Goal: Information Seeking & Learning: Learn about a topic

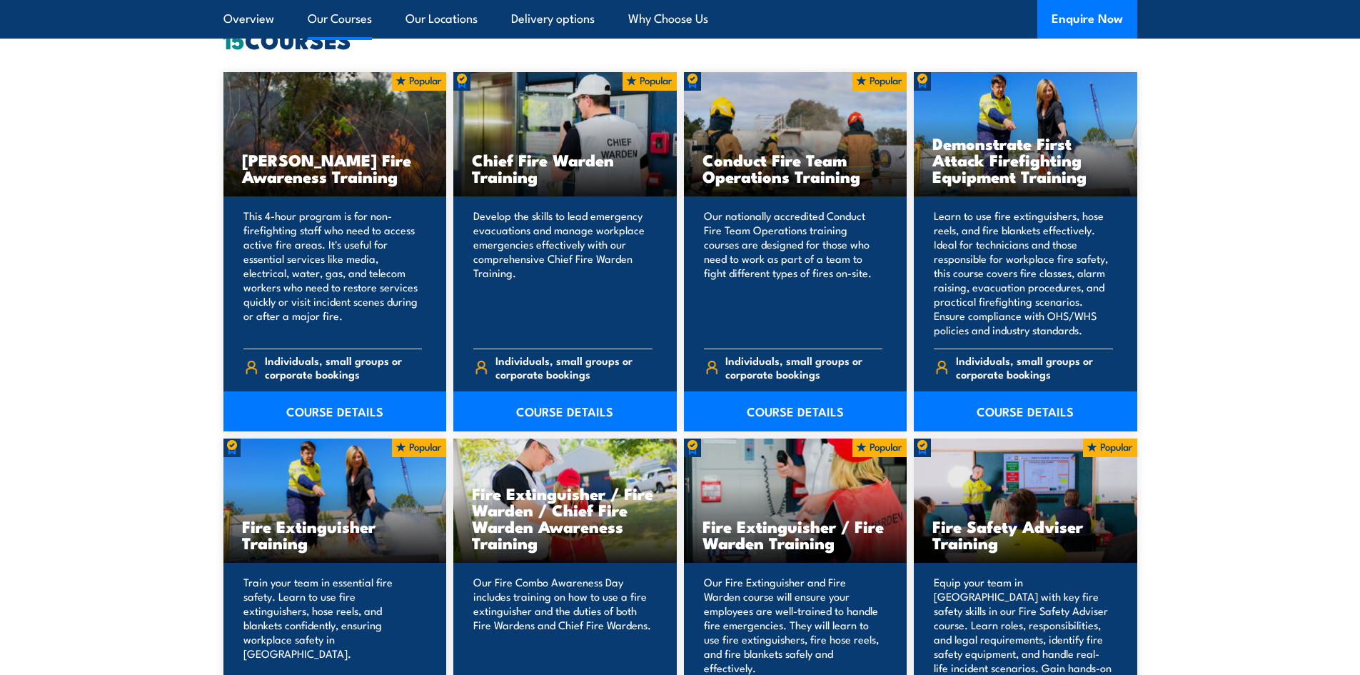
scroll to position [1428, 0]
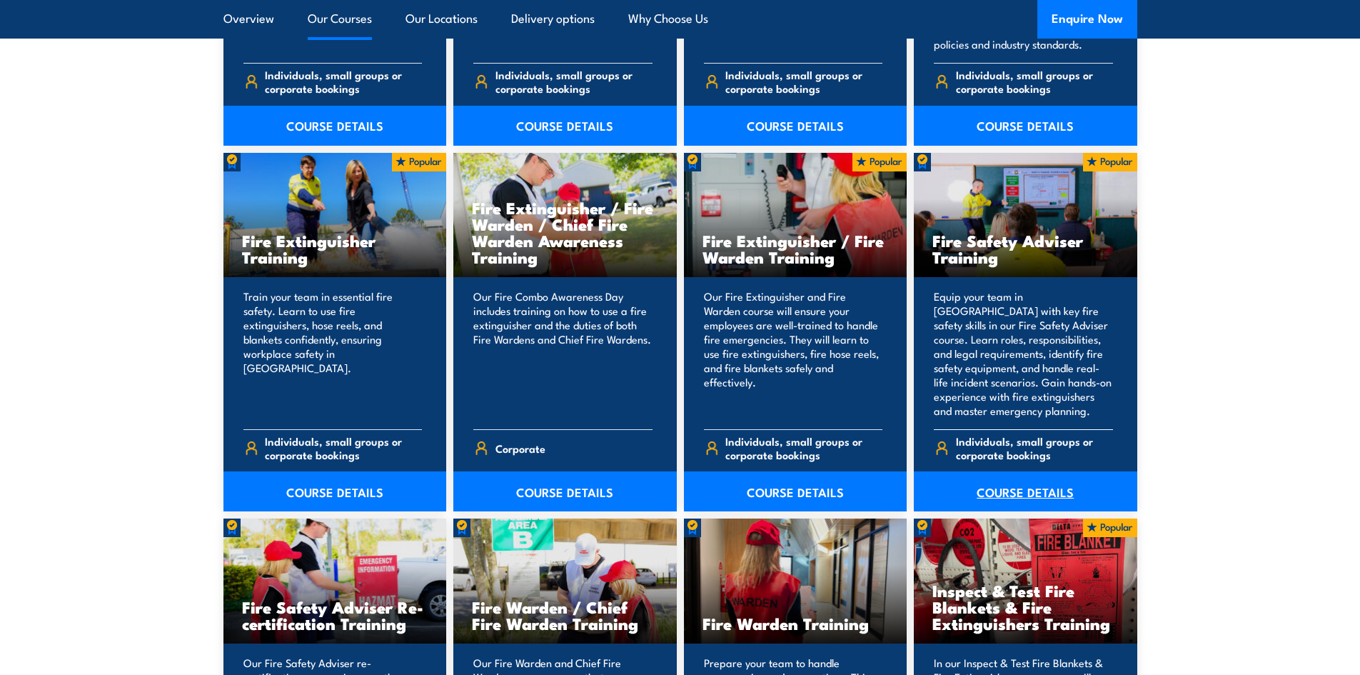
click at [1037, 495] on link "COURSE DETAILS" at bounding box center [1025, 491] width 223 height 40
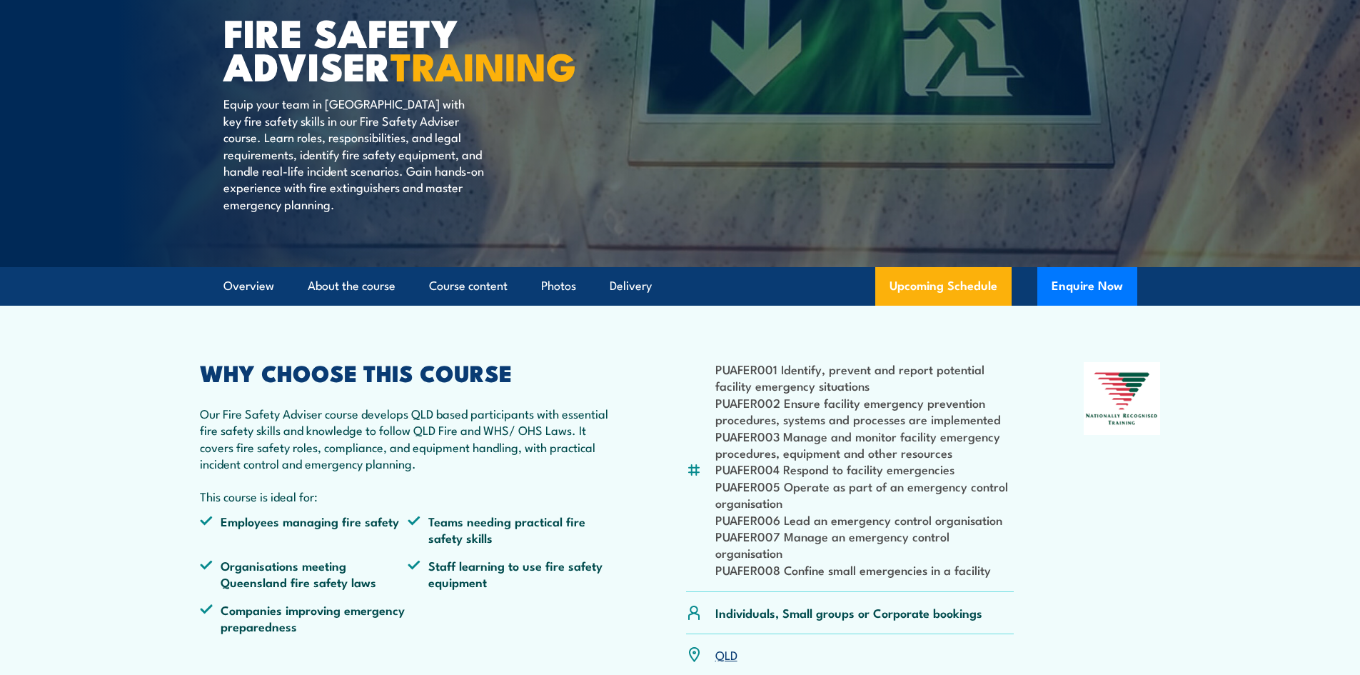
scroll to position [428, 0]
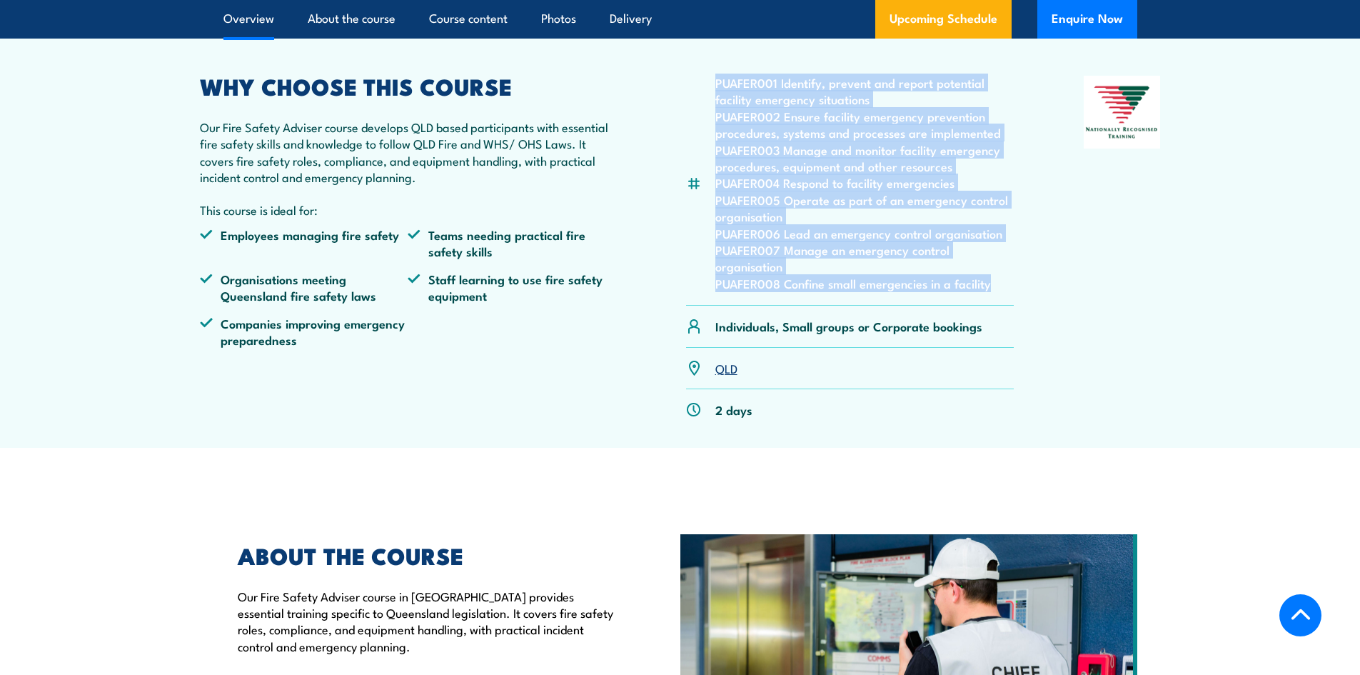
drag, startPoint x: 991, startPoint y: 323, endPoint x: 731, endPoint y: 116, distance: 332.3
click at [715, 116] on ul "PUAFER001 Identify, prevent and report potential facility emergency situations …" at bounding box center [864, 182] width 299 height 217
copy ul "PUAFER001 Identify, prevent and report potential facility emergency situations …"
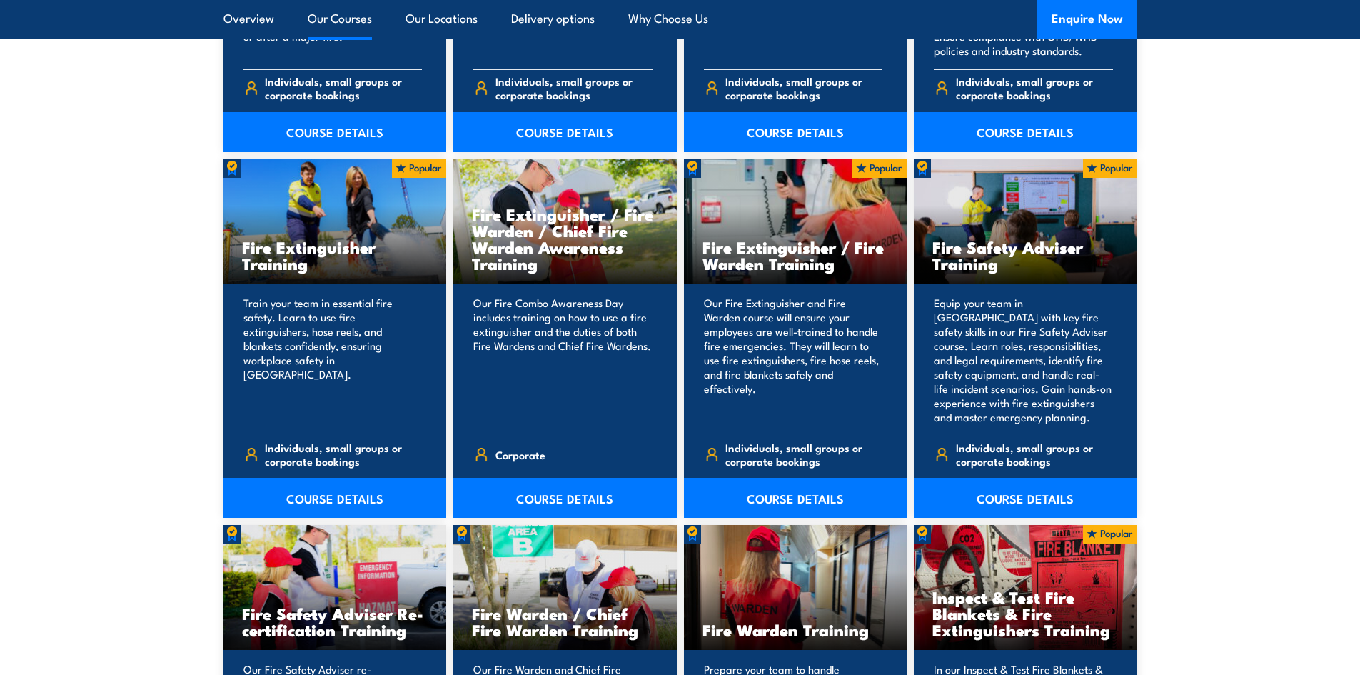
scroll to position [1428, 0]
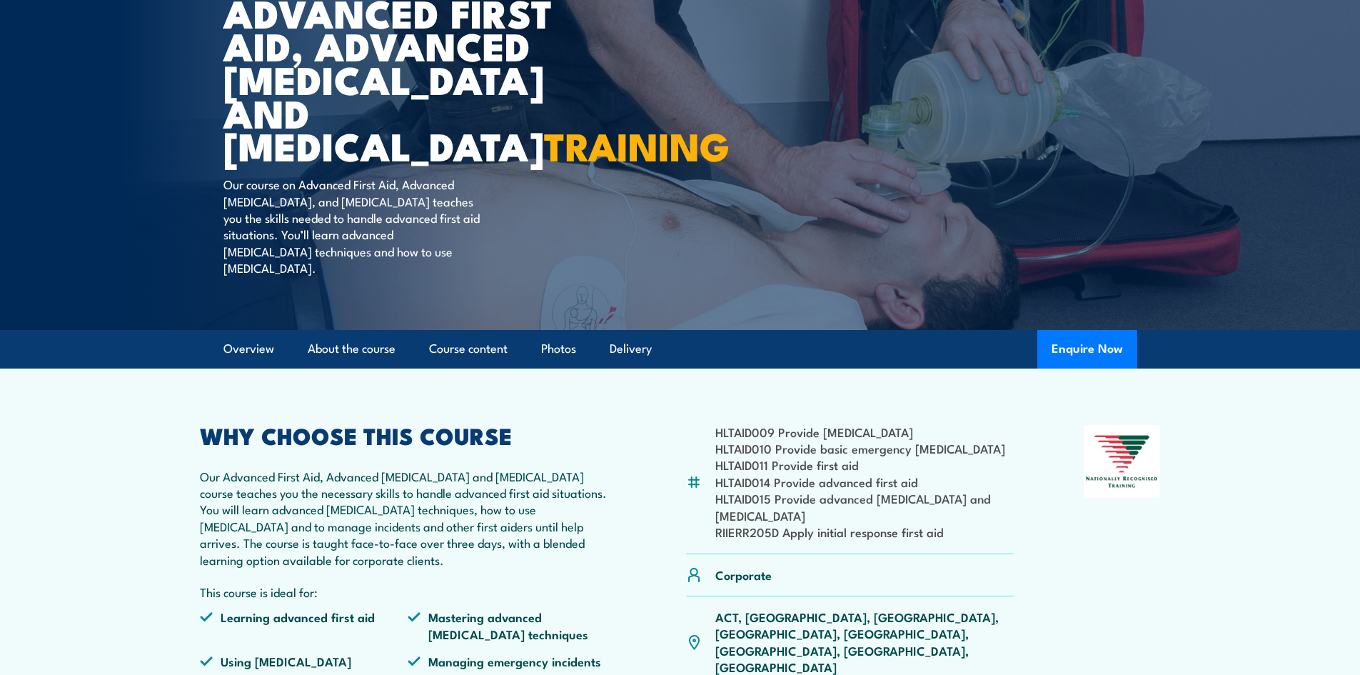
scroll to position [428, 0]
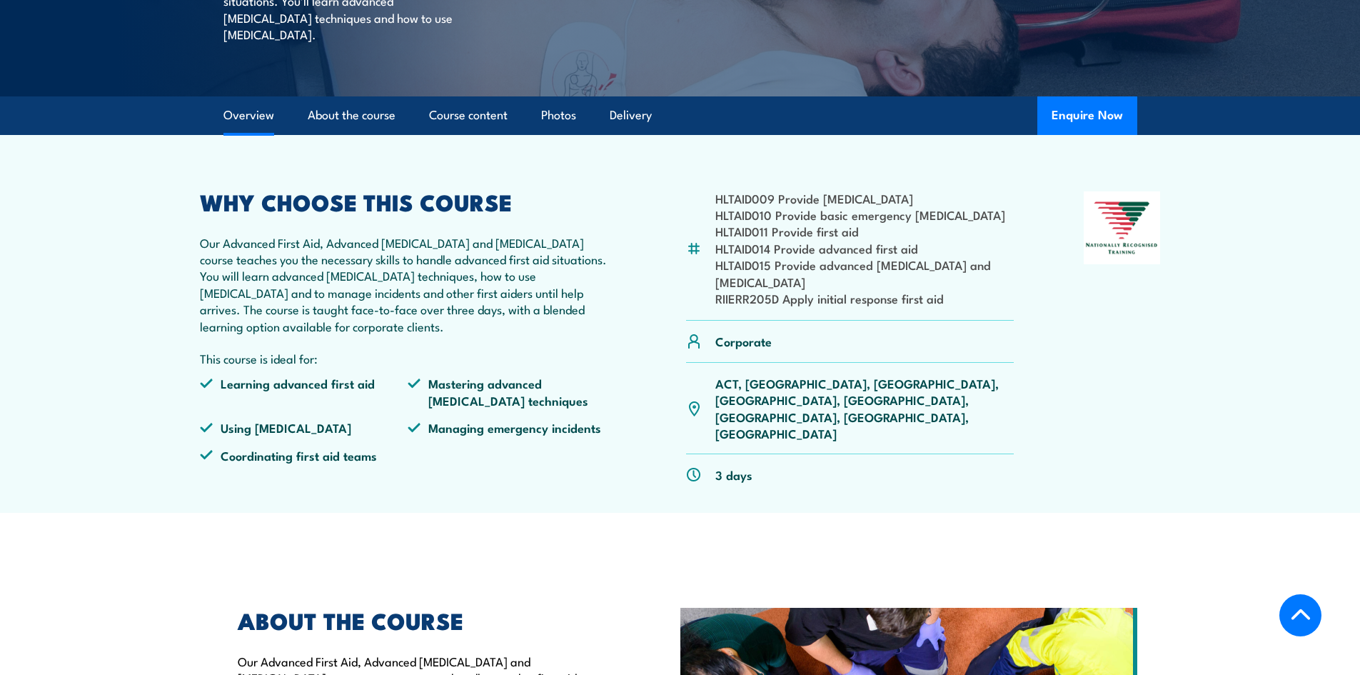
click at [768, 290] on li "HLTAID015 Provide advanced resuscitation and oxygen therapy" at bounding box center [864, 273] width 299 height 34
click at [760, 290] on li "HLTAID015 Provide advanced resuscitation and oxygen therapy" at bounding box center [864, 273] width 299 height 34
drag, startPoint x: 754, startPoint y: 301, endPoint x: 713, endPoint y: 267, distance: 53.7
click at [713, 267] on div "HLTAID009 Provide cardiopulmonary resuscitation HLTAID010 Provide basic emergen…" at bounding box center [850, 256] width 328 height 130
copy ul "HLTAID014 Provide advanced first aid HLTAID015 Provide advanced resuscitation a…"
